Goal: Task Accomplishment & Management: Manage account settings

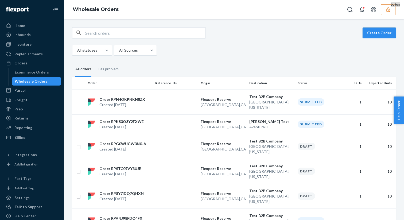
click at [379, 36] on button "Create Order" at bounding box center [378, 33] width 33 height 11
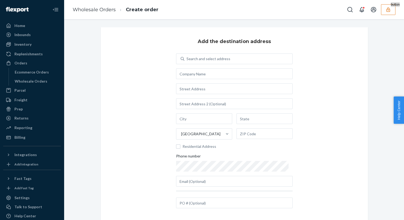
click at [387, 13] on button "button" at bounding box center [388, 9] width 14 height 11
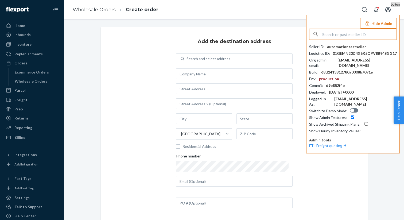
click at [375, 26] on button "Hide Admin" at bounding box center [378, 23] width 37 height 11
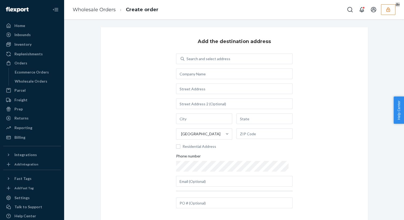
click at [212, 64] on div "Search and select address United States Residential Address Phone number" at bounding box center [234, 119] width 116 height 133
click at [218, 59] on div "Search and select address" at bounding box center [208, 58] width 44 height 5
click at [187, 59] on input "Search and select address" at bounding box center [186, 58] width 1 height 5
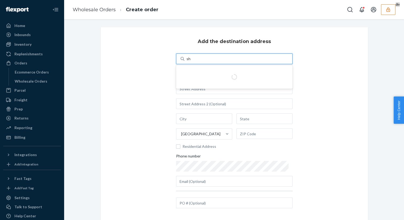
type input "shu"
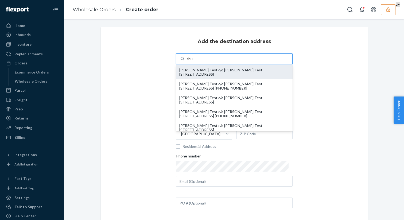
click at [218, 74] on div "[PERSON_NAME] Test c/o [PERSON_NAME] Test [STREET_ADDRESS]" at bounding box center [234, 72] width 110 height 9
click at [193, 61] on input "shu" at bounding box center [189, 58] width 6 height 5
type input "[PERSON_NAME] Test"
type input "Aventura"
type input "FL"
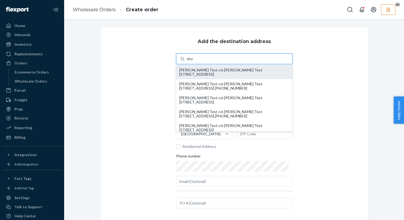
type input "33180"
type input "[STREET_ADDRESS]"
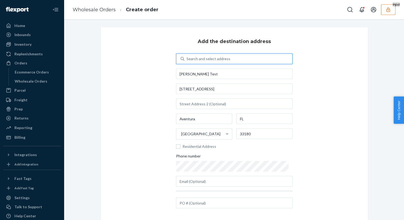
scroll to position [37, 0]
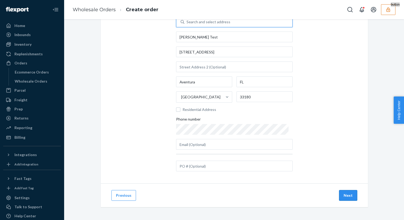
click at [350, 199] on button "Next" at bounding box center [348, 195] width 18 height 11
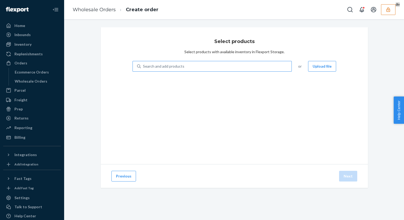
click at [186, 64] on div "Search and add products" at bounding box center [216, 66] width 151 height 10
click at [143, 64] on input "Search and add products" at bounding box center [143, 66] width 1 height 5
type input "TEST_PRODUCT"
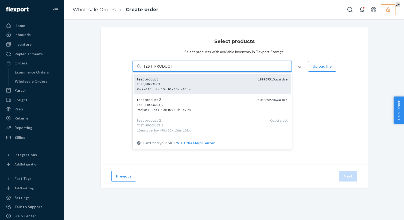
click at [182, 83] on div "TEST_PRODUCT" at bounding box center [195, 84] width 117 height 5
click at [171, 69] on input "TEST_PRODUCT" at bounding box center [157, 66] width 29 height 5
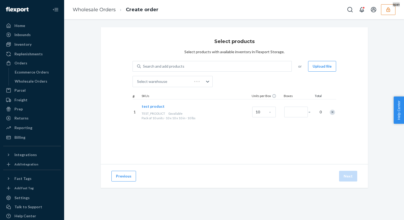
click at [308, 114] on span "=" at bounding box center [310, 111] width 5 height 5
click at [301, 113] on input "Number of boxes" at bounding box center [296, 112] width 24 height 11
type input "1"
click at [347, 179] on button "Next" at bounding box center [348, 176] width 18 height 11
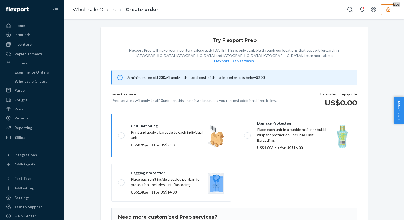
scroll to position [34, 0]
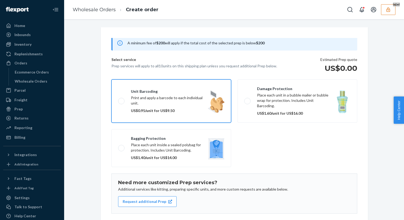
click at [194, 94] on label "Unit barcoding Print and apply a barcode to each individual unit. US$0.95/unit …" at bounding box center [171, 100] width 120 height 43
click at [122, 99] on input "Unit barcoding Print and apply a barcode to each individual unit. US$0.95/unit …" at bounding box center [119, 100] width 3 height 3
checkbox input "true"
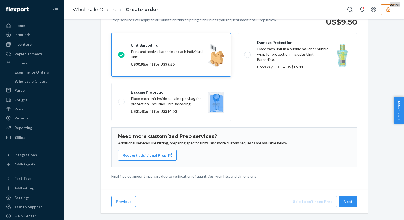
scroll to position [52, 0]
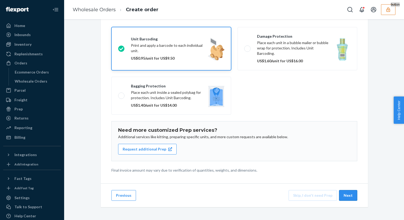
click at [346, 196] on button "Next" at bounding box center [348, 195] width 18 height 11
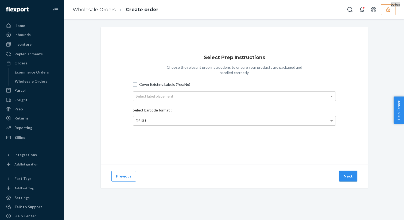
click at [350, 180] on button "Next" at bounding box center [348, 176] width 18 height 11
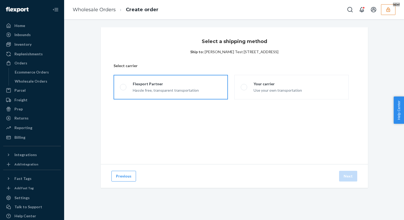
click at [168, 91] on div "Hassle free, transparent transportation" at bounding box center [166, 90] width 66 height 6
click at [123, 89] on input "Flexport Partner Hassle free, transparent transportation" at bounding box center [121, 86] width 3 height 3
radio input "true"
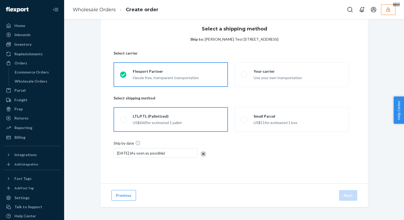
scroll to position [12, 0]
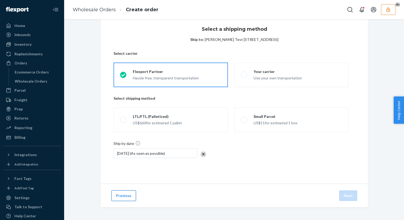
click at [118, 191] on button "Previous" at bounding box center [123, 195] width 25 height 11
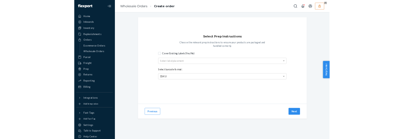
scroll to position [0, 0]
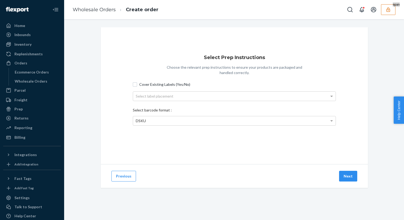
click at [159, 84] on span "Cover Existing Labels (Yes/No)" at bounding box center [237, 84] width 197 height 5
click at [137, 84] on input "Cover Existing Labels (Yes/No)" at bounding box center [135, 84] width 4 height 4
checkbox input "true"
click at [159, 93] on div "Select label placement" at bounding box center [234, 96] width 202 height 9
click at [158, 115] on div "Select barcode format : DSKU" at bounding box center [234, 116] width 203 height 22
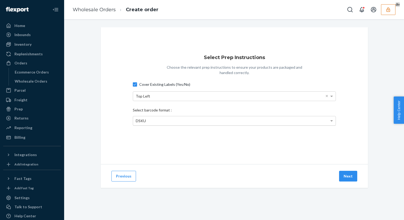
click at [158, 123] on div "DSKU" at bounding box center [234, 120] width 202 height 9
click at [342, 175] on button "Next" at bounding box center [348, 176] width 18 height 11
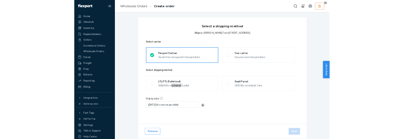
scroll to position [93, 0]
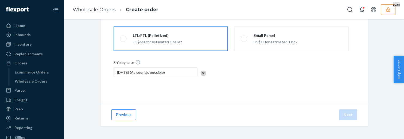
click at [124, 40] on span at bounding box center [123, 39] width 6 height 6
click at [123, 40] on input "LTL/FTL (Palletized) US$660 for estimated 1 pallet" at bounding box center [121, 38] width 3 height 3
radio input "true"
click at [353, 111] on button "Next" at bounding box center [348, 114] width 18 height 11
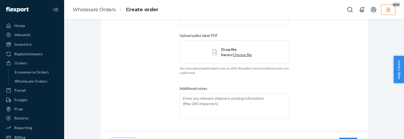
scroll to position [145, 0]
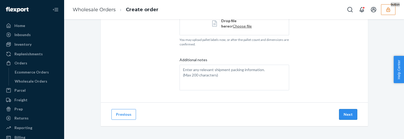
click at [343, 115] on button "Next" at bounding box center [348, 114] width 18 height 11
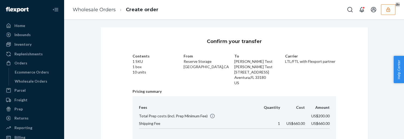
scroll to position [63, 0]
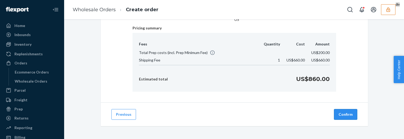
click at [348, 112] on button "Confirm" at bounding box center [345, 114] width 23 height 11
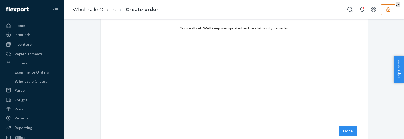
scroll to position [62, 0]
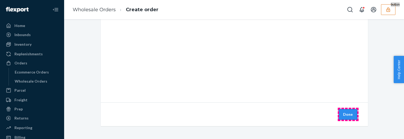
click at [347, 114] on button "Done" at bounding box center [347, 114] width 19 height 11
click at [347, 112] on button "Done" at bounding box center [347, 114] width 19 height 11
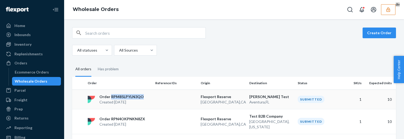
drag, startPoint x: 111, startPoint y: 97, endPoint x: 144, endPoint y: 97, distance: 32.6
click at [144, 97] on div "Order RPM85LPYLN3QO Created [DATE]" at bounding box center [119, 99] width 68 height 11
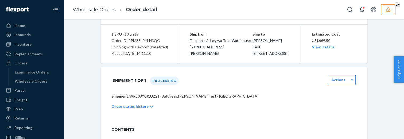
scroll to position [45, 0]
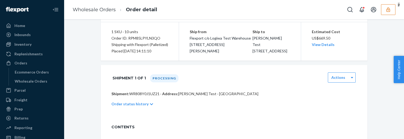
click at [142, 96] on p "Shipment: WR808Y0J1UZ21 · Address: [PERSON_NAME] Test · [GEOGRAPHIC_DATA]" at bounding box center [233, 93] width 245 height 5
copy p "WR808Y0J1UZ21"
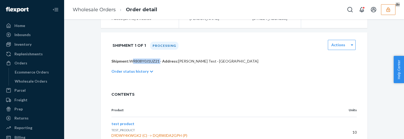
scroll to position [15, 0]
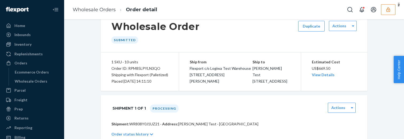
click at [141, 127] on div "Shipment 1 of 1 Processing Actions Shipment: WR808Y0J1UZ21 · Address: [PERSON_N…" at bounding box center [234, 121] width 267 height 53
click at [141, 127] on p "Shipment: WR808Y0J1UZ21 · Address: [PERSON_NAME] Test · [GEOGRAPHIC_DATA]" at bounding box center [233, 123] width 245 height 5
click at [138, 127] on p "Shipment: WR808Y0J1UZ21 · Address: [PERSON_NAME] Test · [GEOGRAPHIC_DATA]" at bounding box center [233, 123] width 245 height 5
copy p "WR808Y0J1UZ21"
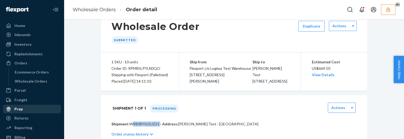
drag, startPoint x: 36, startPoint y: 104, endPoint x: 36, endPoint y: 107, distance: 2.7
click at [28, 109] on div "Prep" at bounding box center [32, 108] width 57 height 7
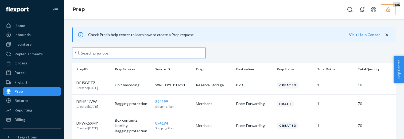
click at [136, 50] on input "text" at bounding box center [139, 53] width 134 height 11
paste input "WR808Y0J1UZ21"
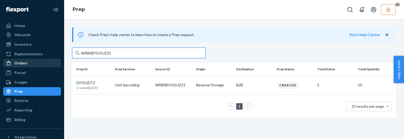
type input "WR808Y0J1UZ21"
click at [44, 64] on div "Orders" at bounding box center [32, 62] width 57 height 7
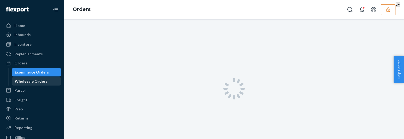
click at [34, 81] on div "Wholesale Orders" at bounding box center [31, 81] width 33 height 5
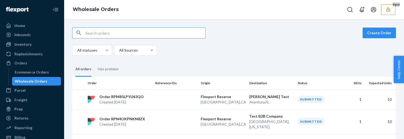
click at [114, 33] on input "text" at bounding box center [145, 33] width 120 height 11
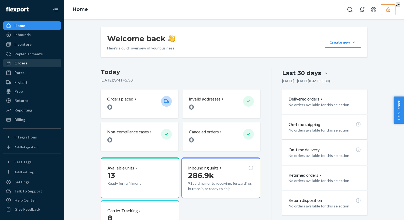
click at [40, 64] on div "Orders" at bounding box center [32, 62] width 57 height 7
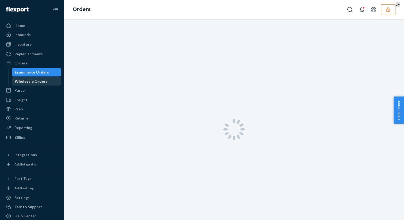
click at [30, 80] on div "Wholesale Orders" at bounding box center [31, 81] width 33 height 5
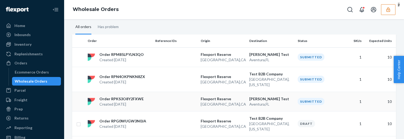
scroll to position [31, 0]
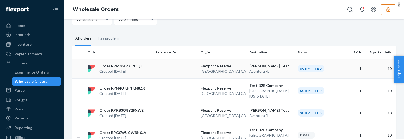
click at [127, 69] on p "Created [DATE]" at bounding box center [121, 71] width 44 height 5
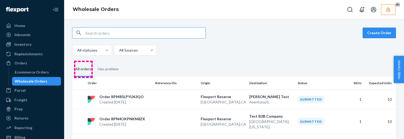
click at [85, 69] on div "All orders" at bounding box center [83, 69] width 16 height 15
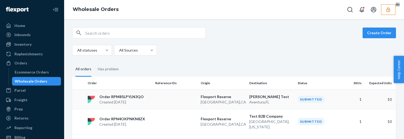
click at [147, 99] on div "Order RPM85LPYLN3QO Created [DATE]" at bounding box center [119, 99] width 68 height 11
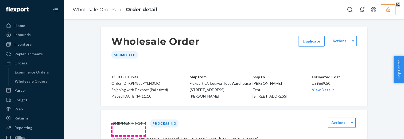
click at [128, 128] on h1 "Shipment 1 of 1" at bounding box center [128, 123] width 33 height 11
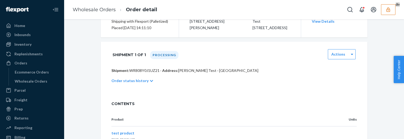
scroll to position [70, 0]
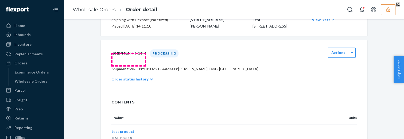
click at [121, 59] on h1 "Shipment 1 of 1" at bounding box center [128, 53] width 33 height 11
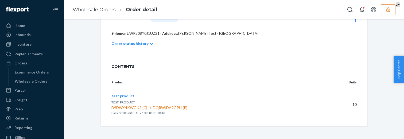
scroll to position [93, 0]
